Goal: Information Seeking & Learning: Compare options

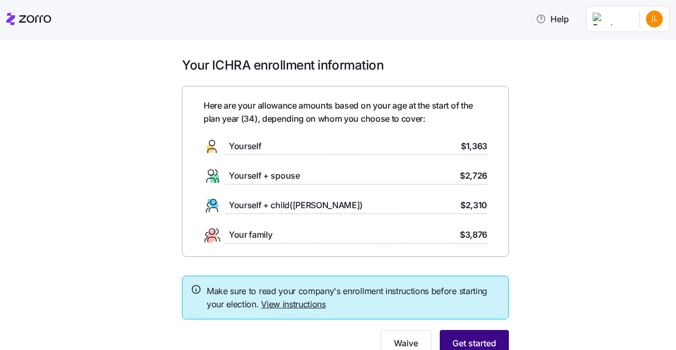
click at [461, 340] on span "Get started" at bounding box center [475, 343] width 44 height 13
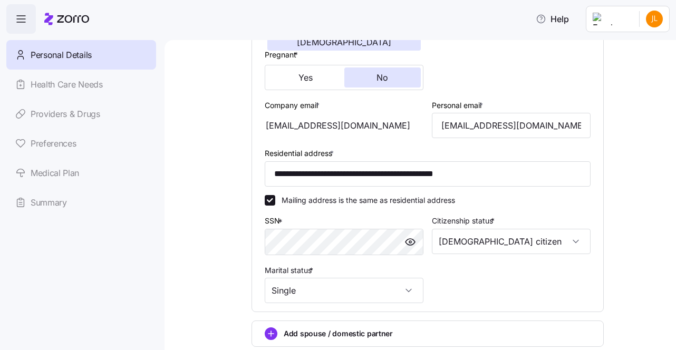
scroll to position [356, 0]
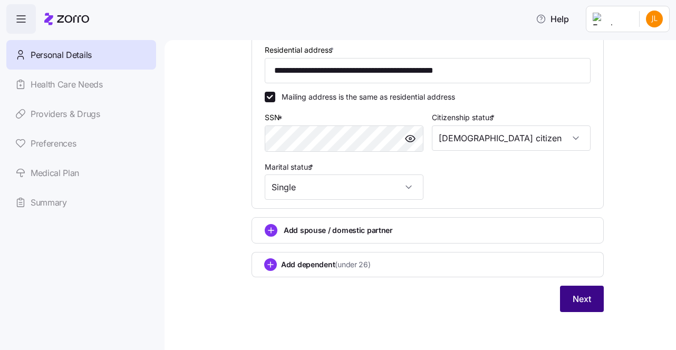
click at [568, 312] on button "Next" at bounding box center [582, 299] width 44 height 26
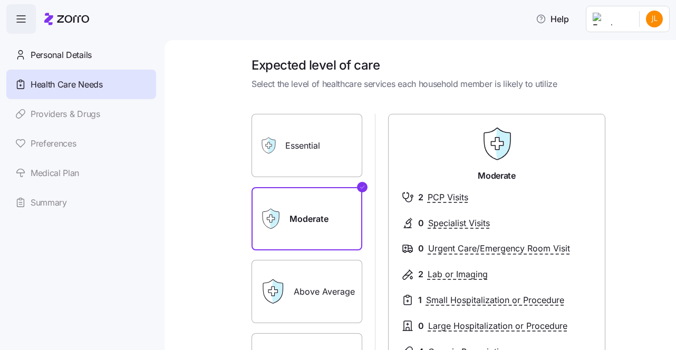
scroll to position [177, 0]
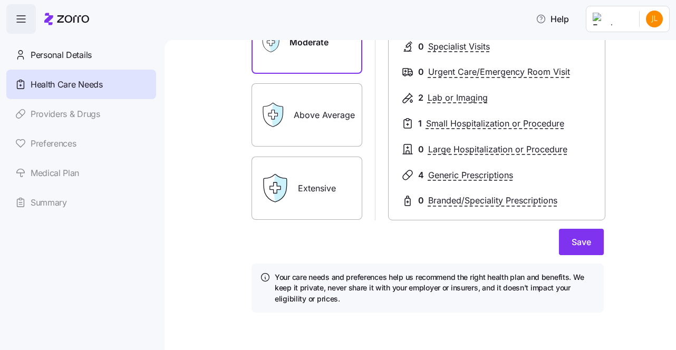
drag, startPoint x: 573, startPoint y: 237, endPoint x: 657, endPoint y: 91, distance: 168.8
click at [657, 91] on div "Expected level of care Select the level of healthcare services each household m…" at bounding box center [421, 195] width 512 height 310
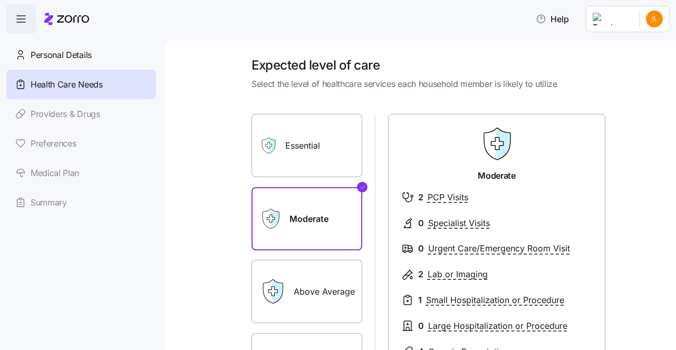
click at [319, 145] on label "Essential" at bounding box center [307, 145] width 111 height 63
click at [0, 0] on input "Essential" at bounding box center [0, 0] width 0 height 0
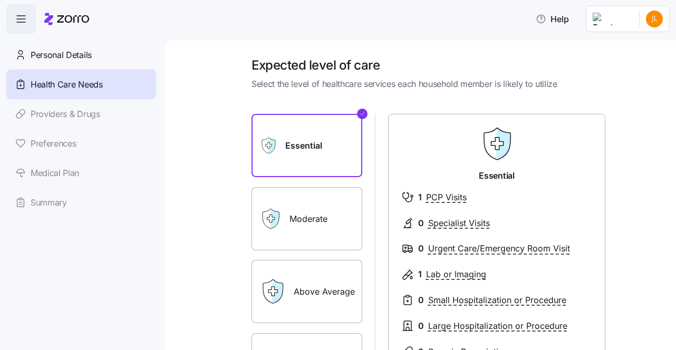
scroll to position [177, 0]
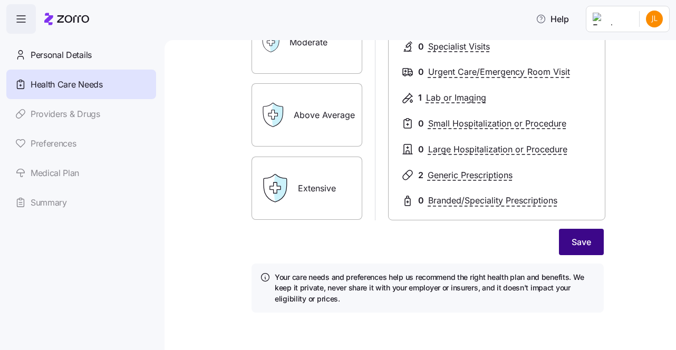
click at [583, 243] on span "Save" at bounding box center [582, 242] width 20 height 13
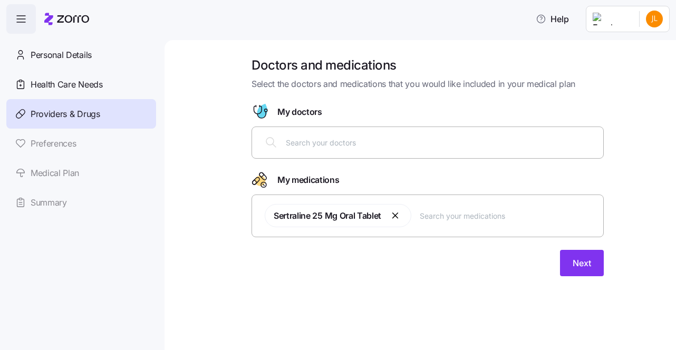
click at [471, 212] on input "text" at bounding box center [508, 216] width 177 height 12
type input "trazadone"
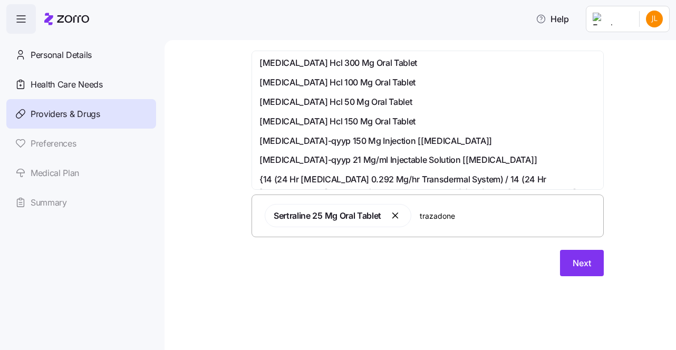
click at [346, 103] on span "[MEDICAL_DATA] Hcl 50 Mg Oral Tablet" at bounding box center [336, 101] width 152 height 13
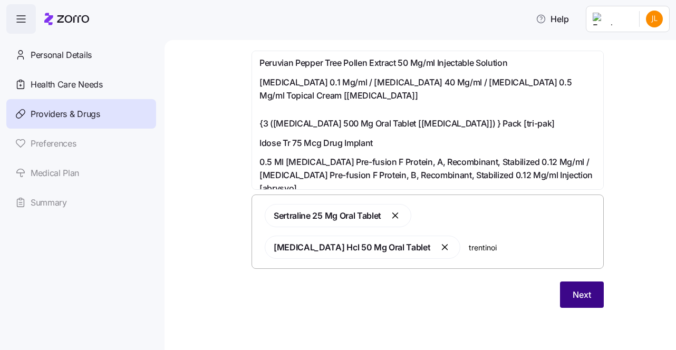
type input "trentinoin"
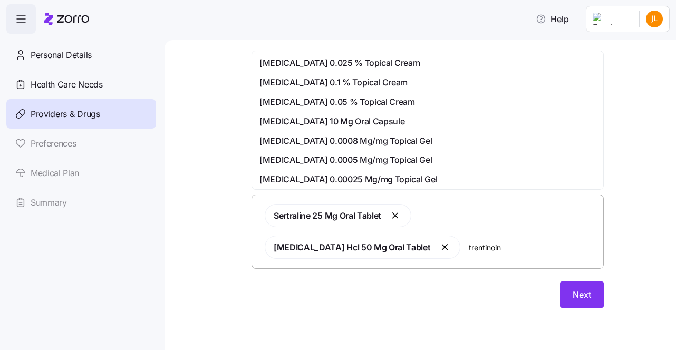
click at [331, 65] on span "[MEDICAL_DATA] 0.025 % Topical Cream" at bounding box center [340, 62] width 160 height 13
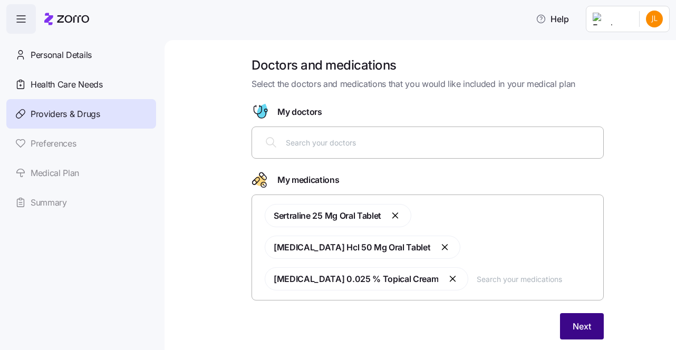
click at [585, 313] on button "Next" at bounding box center [582, 326] width 44 height 26
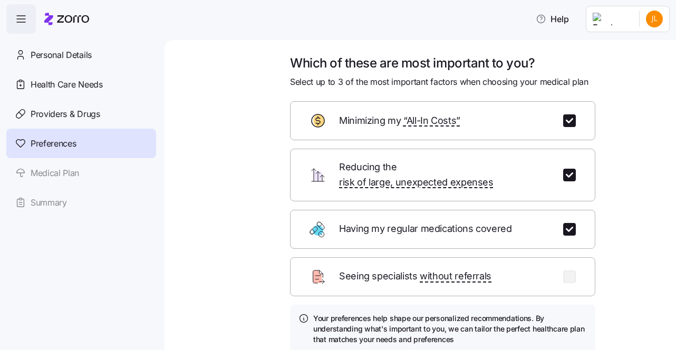
scroll to position [62, 0]
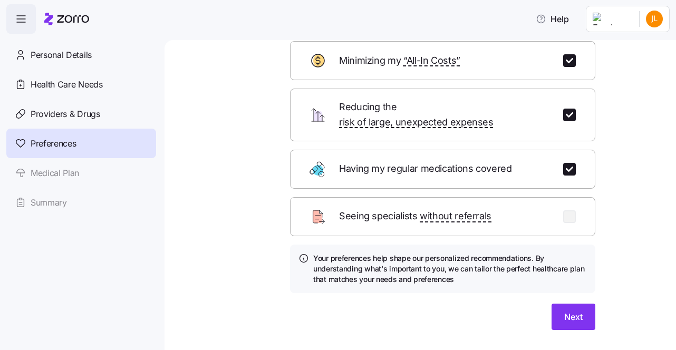
click at [333, 154] on div "Having my regular medications covered" at bounding box center [442, 169] width 305 height 39
click at [559, 310] on button "Next" at bounding box center [574, 317] width 44 height 26
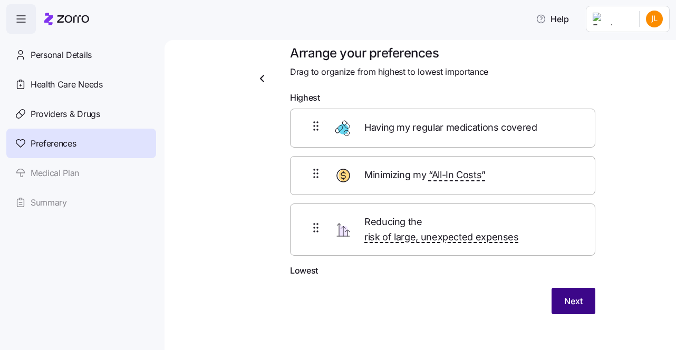
click at [570, 295] on span "Next" at bounding box center [574, 301] width 18 height 13
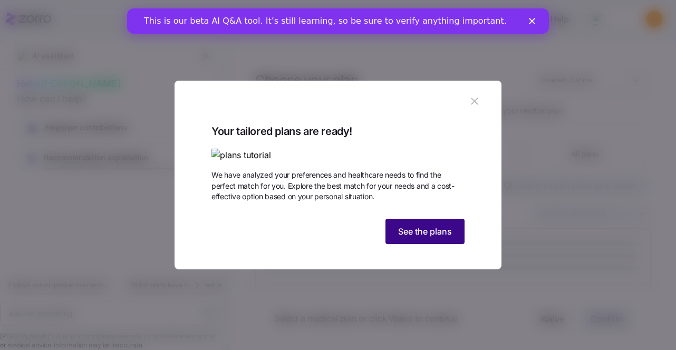
click at [439, 238] on span "See the plans" at bounding box center [425, 231] width 54 height 13
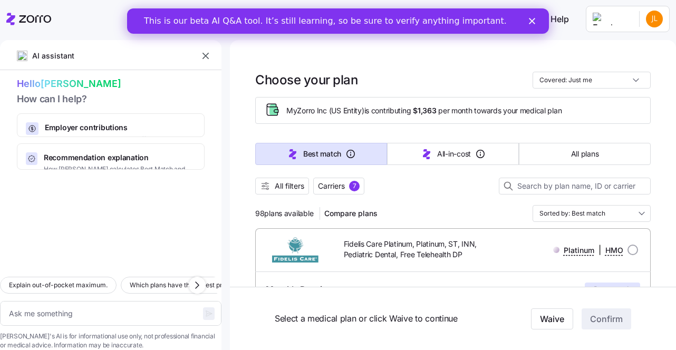
click at [530, 22] on icon "Close" at bounding box center [532, 21] width 6 height 6
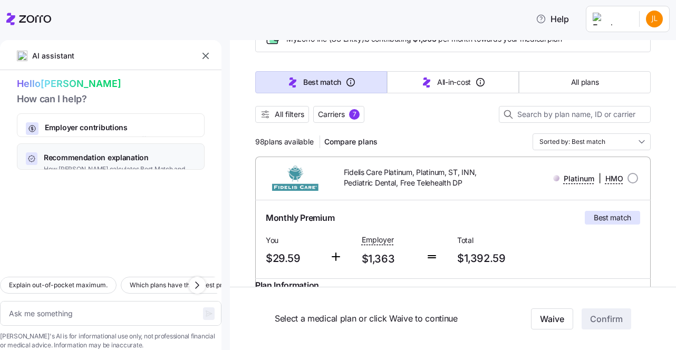
scroll to position [73, 0]
click at [146, 152] on span "Recommendation explanation" at bounding box center [120, 157] width 152 height 11
type textarea "x"
type textarea "Can you explain how [PERSON_NAME] calculates the Best Match and Lowest All-In-C…"
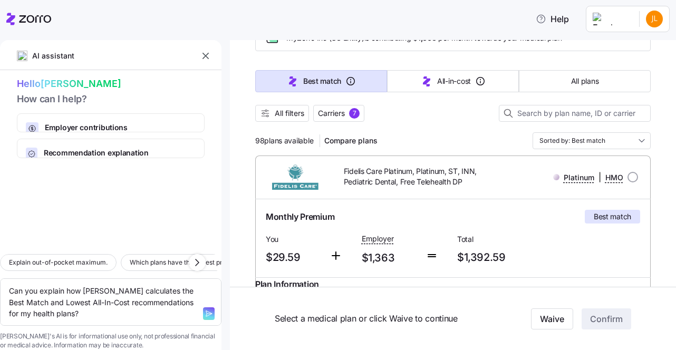
click at [205, 310] on icon "button" at bounding box center [209, 314] width 8 height 8
type textarea "x"
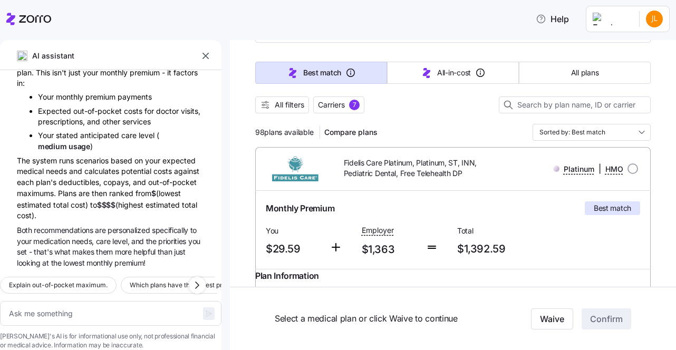
scroll to position [82, 0]
click at [306, 101] on button "All filters" at bounding box center [282, 104] width 54 height 17
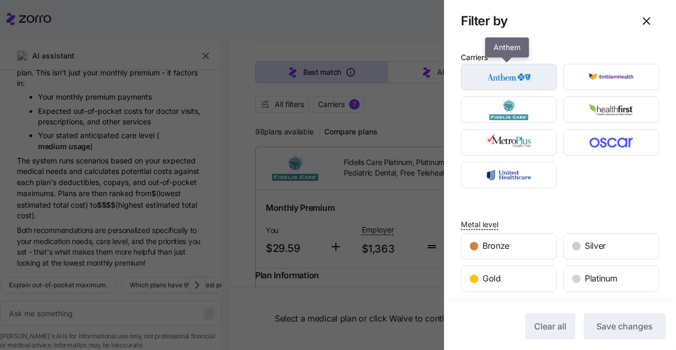
click at [527, 82] on img "button" at bounding box center [510, 76] width 78 height 21
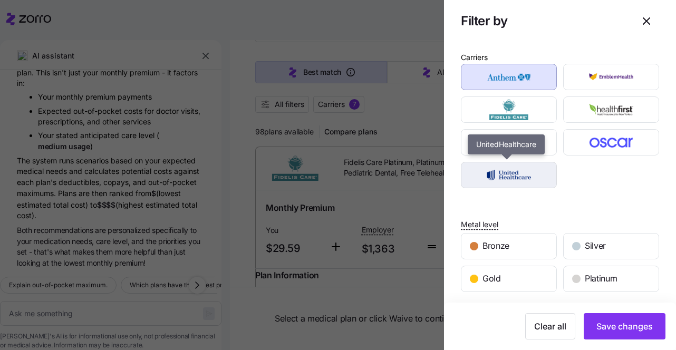
click at [525, 165] on img "button" at bounding box center [510, 175] width 78 height 21
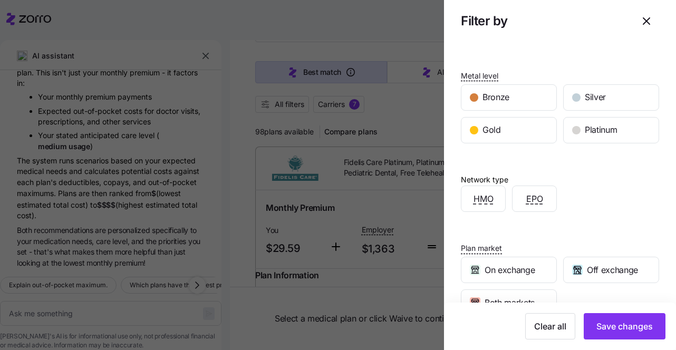
scroll to position [149, 0]
click at [528, 202] on span "EPO" at bounding box center [535, 198] width 17 height 13
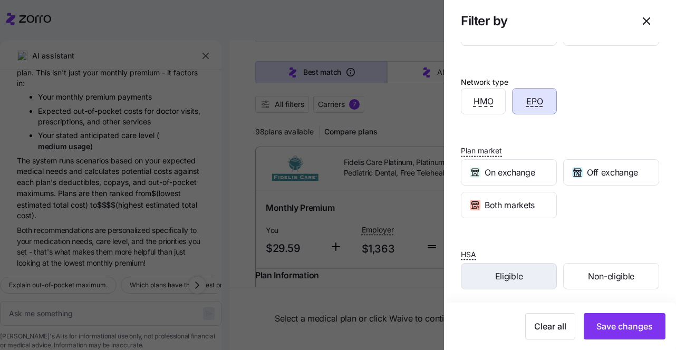
click at [507, 270] on span "Eligible" at bounding box center [508, 276] width 27 height 13
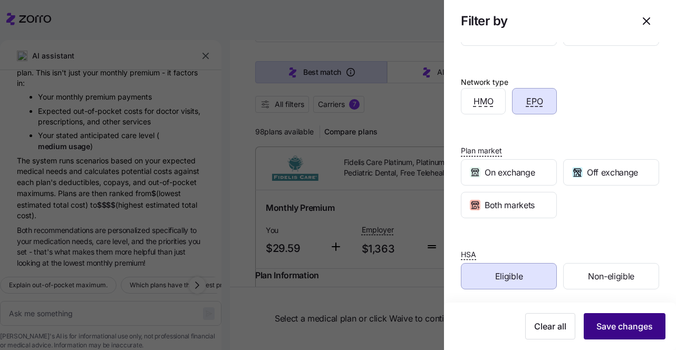
click at [629, 327] on span "Save changes" at bounding box center [625, 326] width 56 height 13
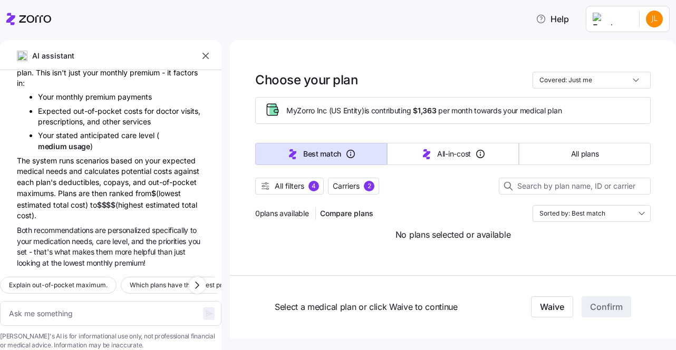
scroll to position [0, 0]
click at [300, 185] on span "All filters" at bounding box center [290, 186] width 30 height 11
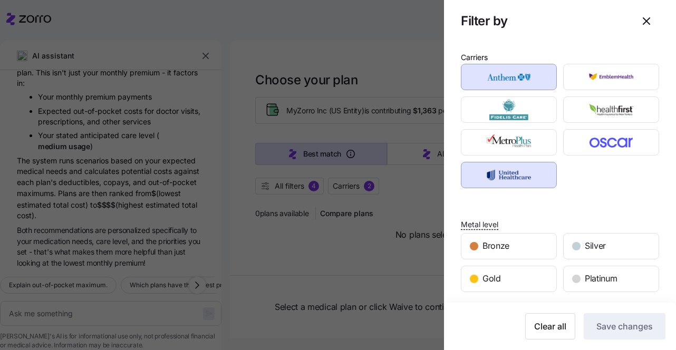
scroll to position [246, 0]
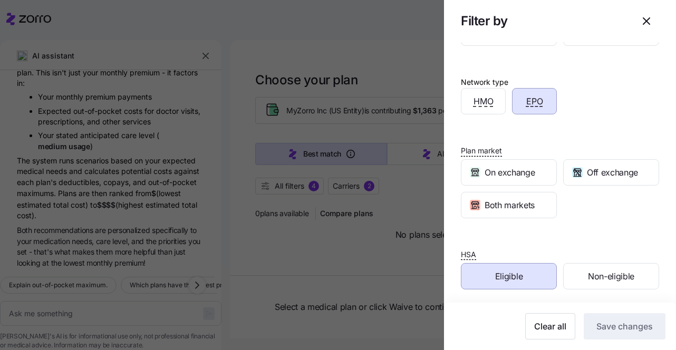
click at [512, 265] on div "Eligible" at bounding box center [509, 276] width 95 height 25
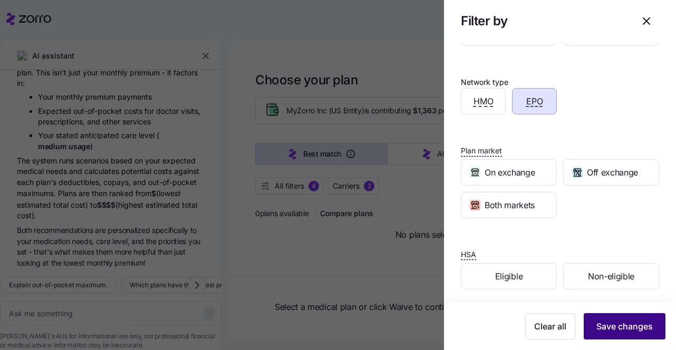
click at [613, 332] on span "Save changes" at bounding box center [625, 326] width 56 height 13
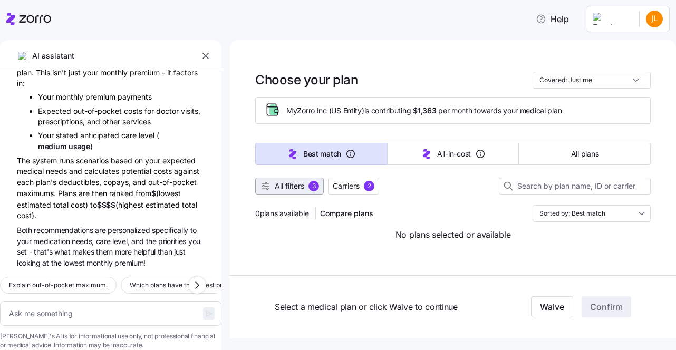
click at [302, 189] on span "All filters" at bounding box center [290, 186] width 30 height 11
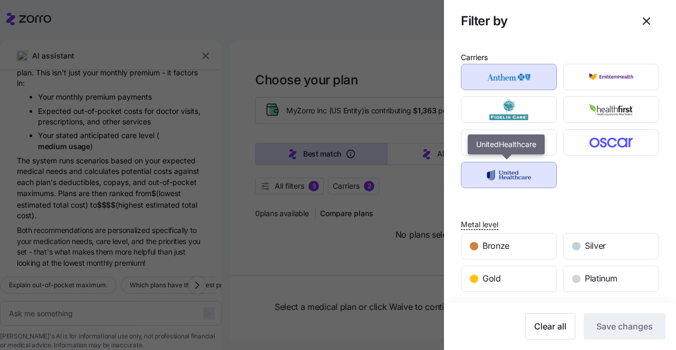
click at [528, 174] on img "button" at bounding box center [510, 175] width 78 height 21
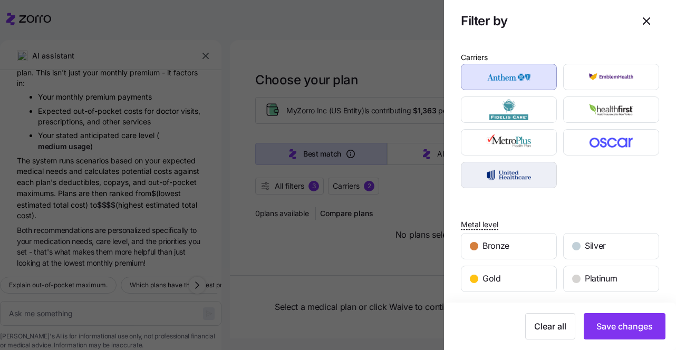
drag, startPoint x: 531, startPoint y: 171, endPoint x: 488, endPoint y: 177, distance: 43.1
click at [488, 177] on img "button" at bounding box center [510, 175] width 78 height 21
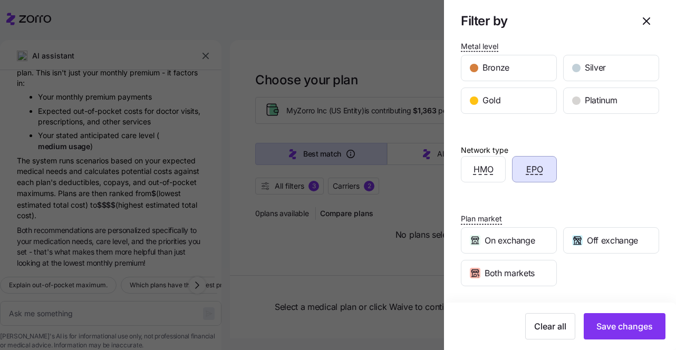
scroll to position [179, 0]
click at [542, 174] on div "EPO" at bounding box center [535, 168] width 44 height 25
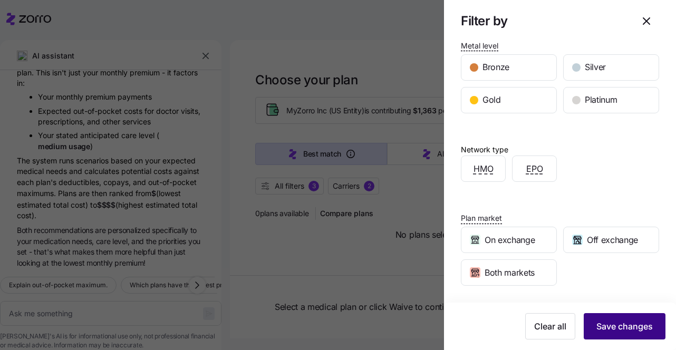
click at [609, 324] on span "Save changes" at bounding box center [625, 326] width 56 height 13
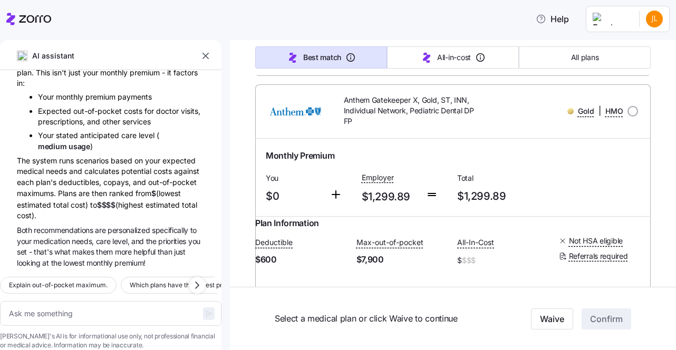
scroll to position [0, 0]
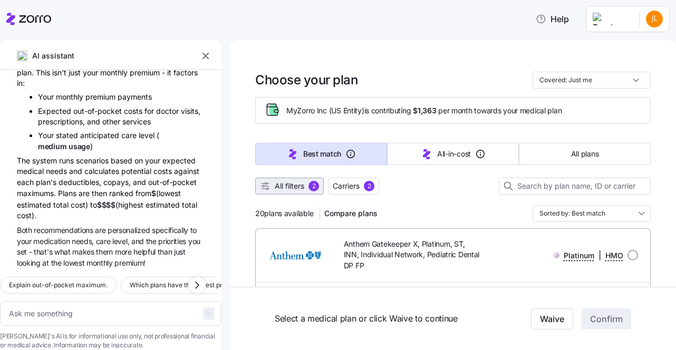
click at [289, 187] on span "All filters" at bounding box center [290, 186] width 30 height 11
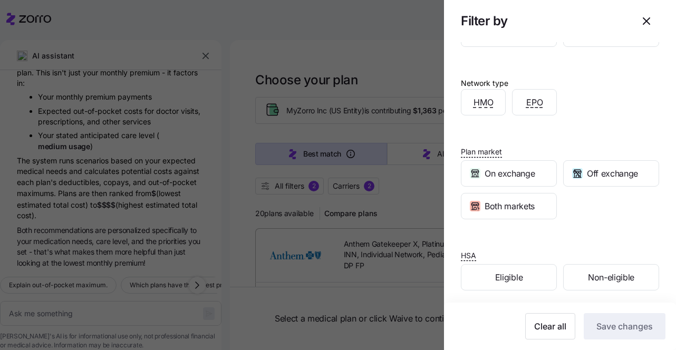
scroll to position [246, 0]
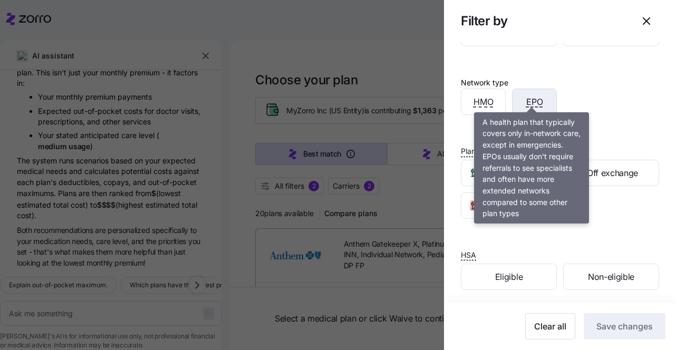
click at [527, 99] on span "EPO" at bounding box center [535, 101] width 17 height 13
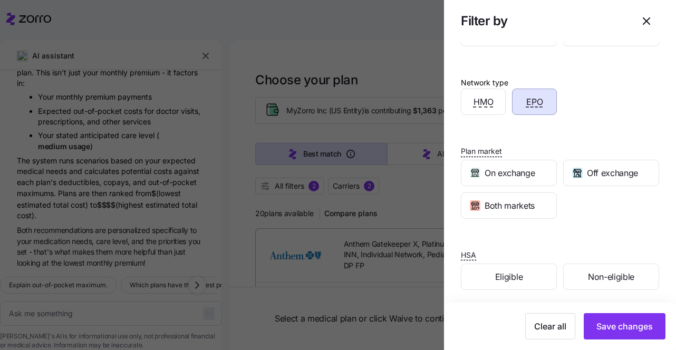
scroll to position [0, 0]
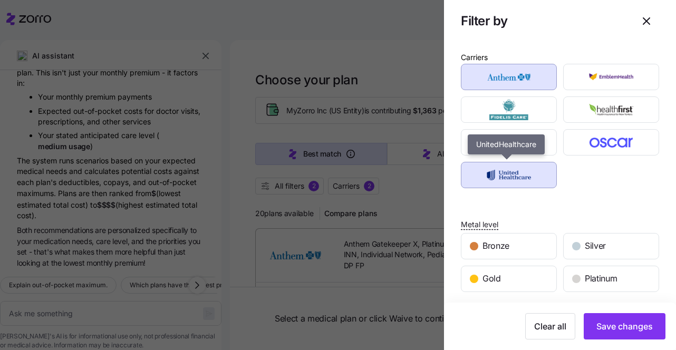
click at [506, 177] on img "button" at bounding box center [510, 175] width 78 height 21
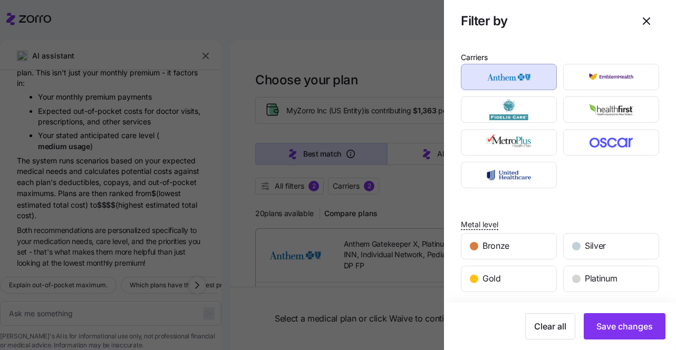
drag, startPoint x: 506, startPoint y: 177, endPoint x: 596, endPoint y: 160, distance: 91.2
click at [596, 160] on div at bounding box center [560, 126] width 205 height 131
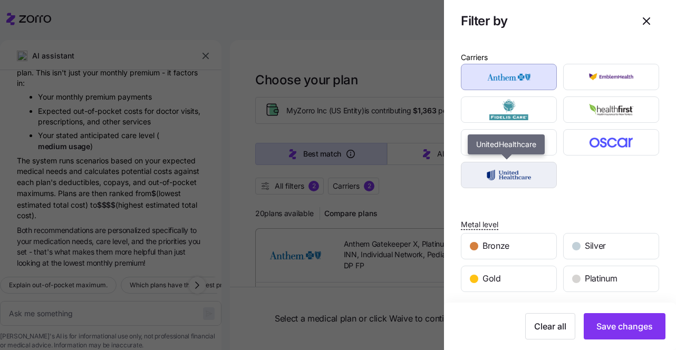
click at [536, 169] on img "button" at bounding box center [510, 175] width 78 height 21
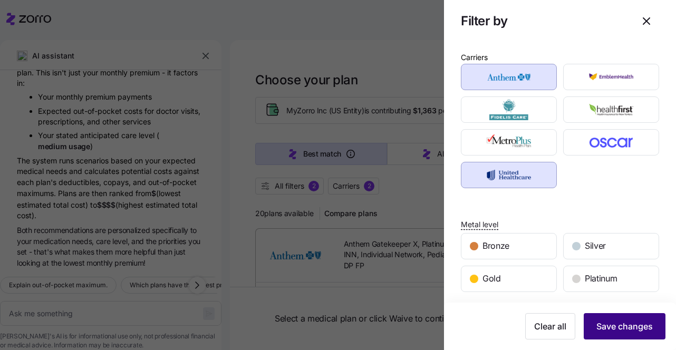
click at [612, 320] on button "Save changes" at bounding box center [625, 326] width 82 height 26
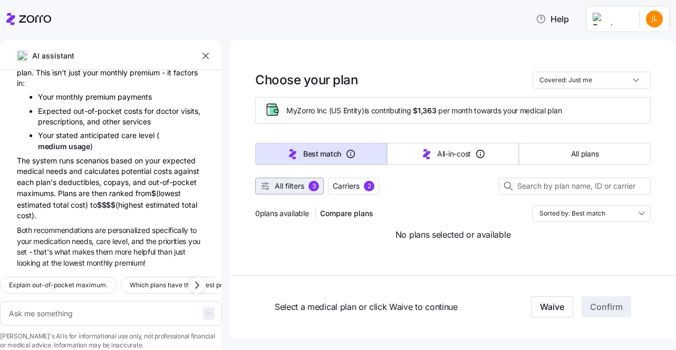
click at [310, 181] on span "3" at bounding box center [314, 186] width 11 height 11
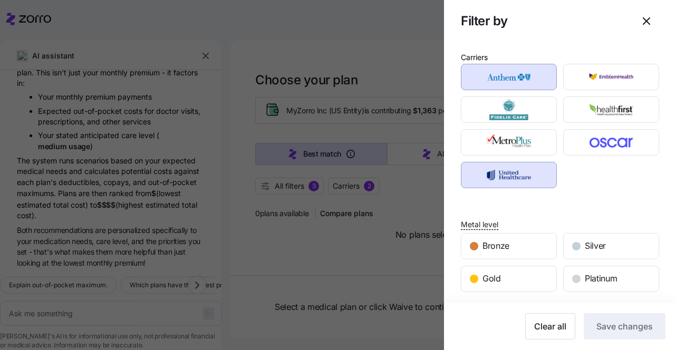
scroll to position [1, 0]
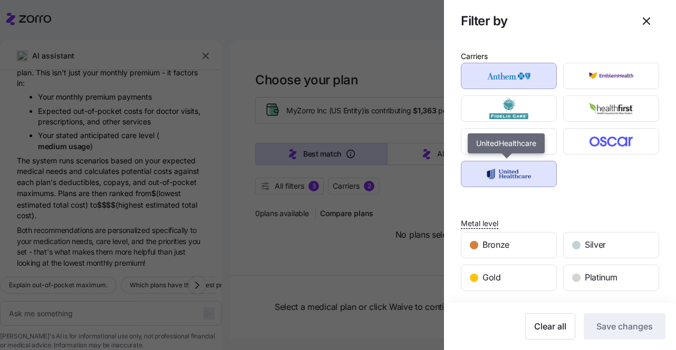
click at [520, 173] on img "button" at bounding box center [510, 174] width 78 height 21
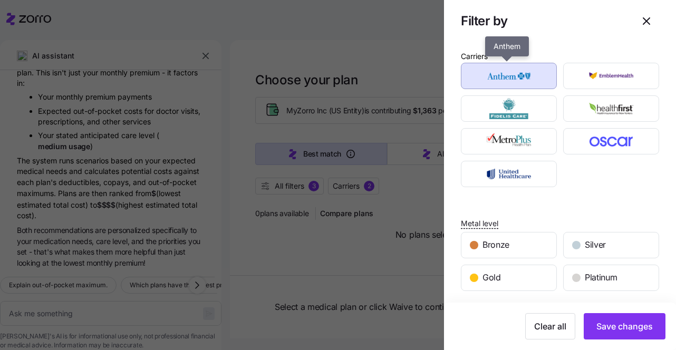
click at [520, 77] on img "button" at bounding box center [510, 75] width 78 height 21
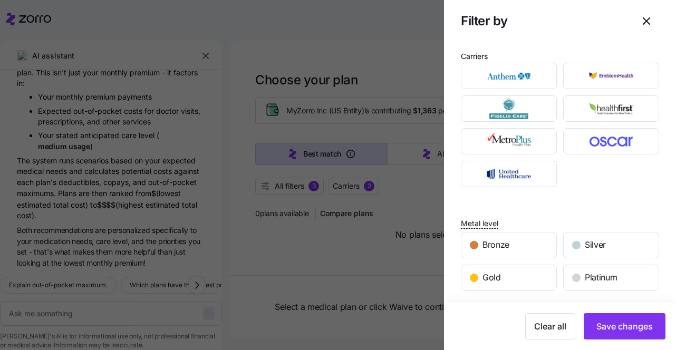
scroll to position [246, 0]
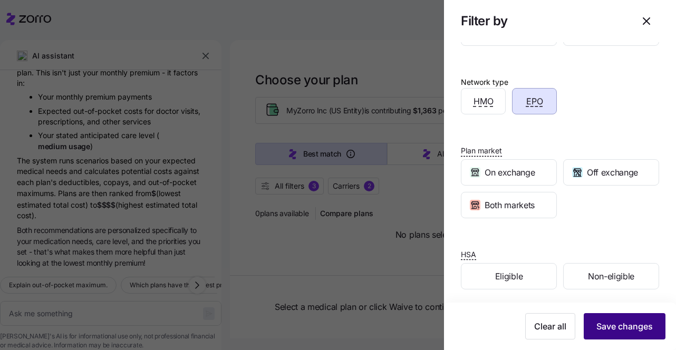
click at [607, 328] on span "Save changes" at bounding box center [625, 326] width 56 height 13
type textarea "x"
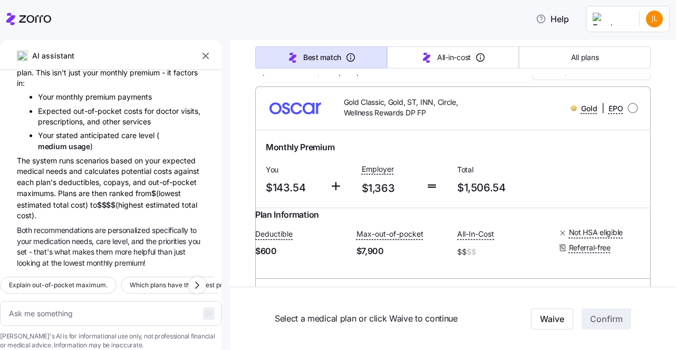
scroll to position [141, 0]
